Goal: Task Accomplishment & Management: Manage account settings

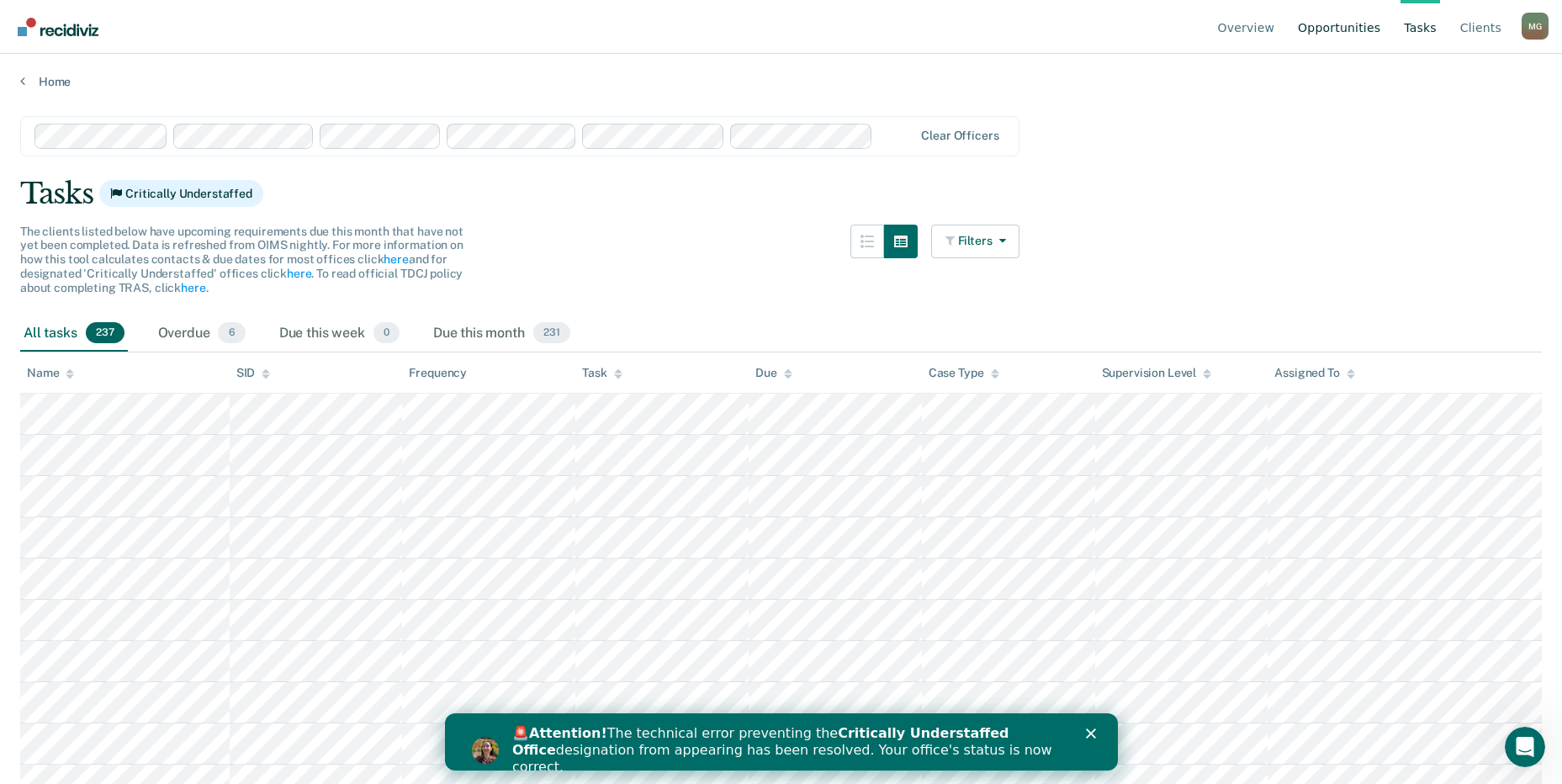
click at [1359, 19] on link "Opportunities" at bounding box center [1339, 26] width 89 height 54
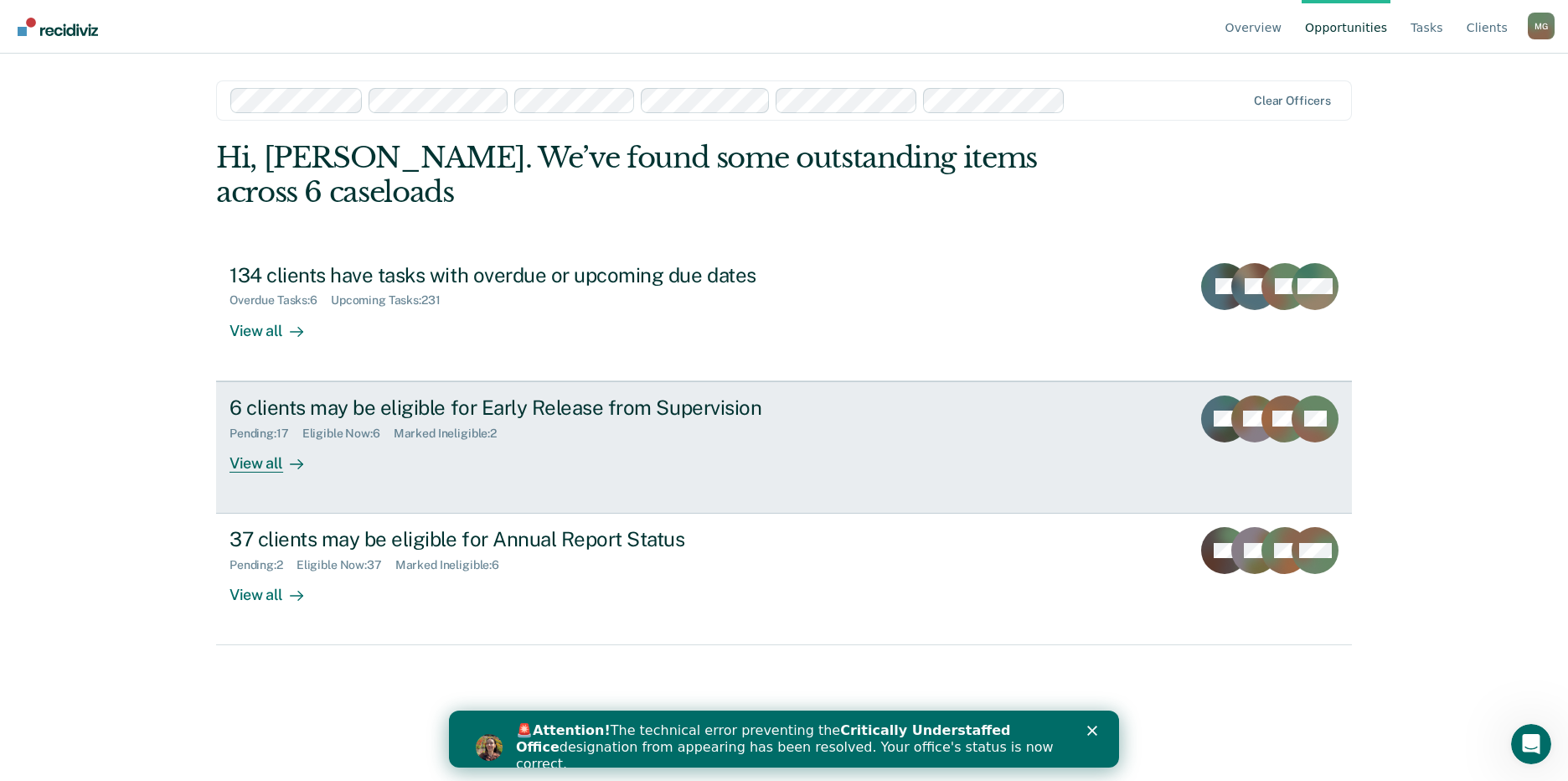
click at [263, 426] on div "Pending : 17" at bounding box center [265, 433] width 73 height 15
